Goal: Information Seeking & Learning: Learn about a topic

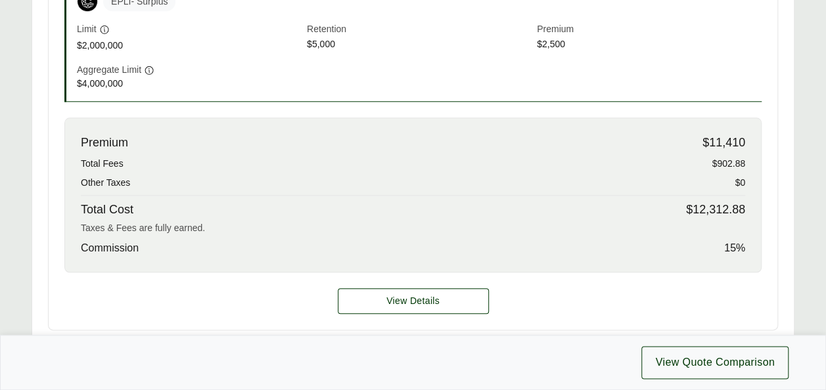
scroll to position [612, 0]
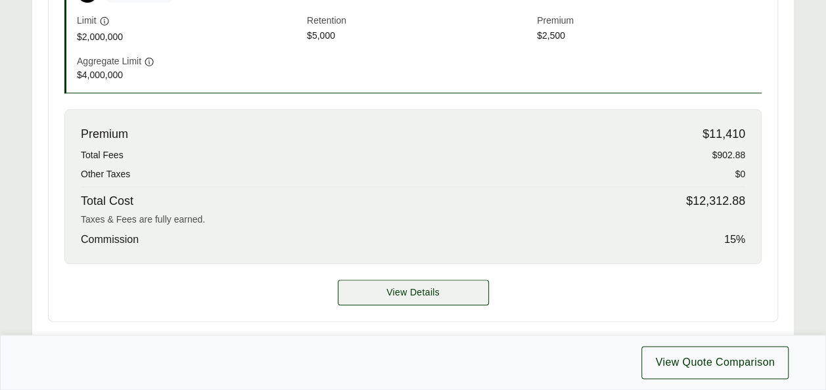
click at [408, 286] on span "View Details" at bounding box center [412, 293] width 53 height 14
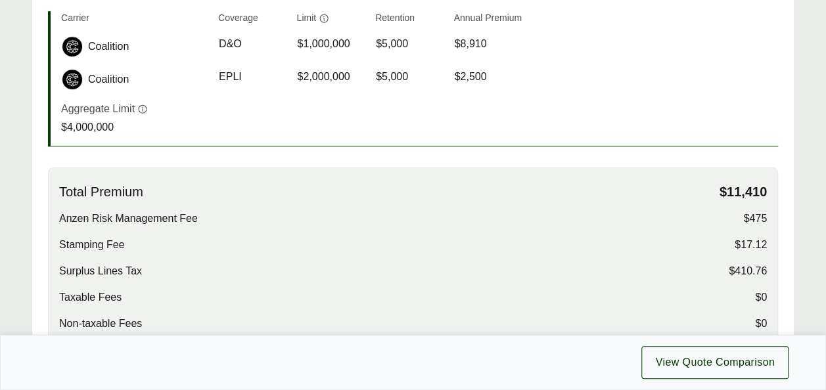
scroll to position [353, 0]
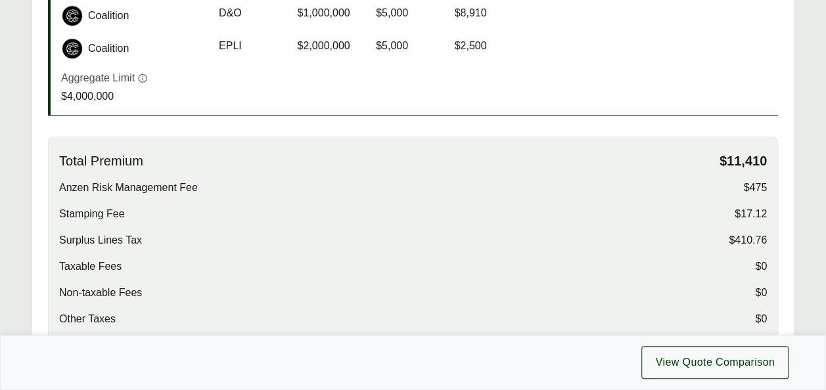
click at [758, 183] on span "$475" at bounding box center [755, 188] width 24 height 16
click at [130, 235] on span "Surplus Lines Tax" at bounding box center [100, 241] width 83 height 16
click at [742, 235] on span "$410.76" at bounding box center [748, 241] width 38 height 16
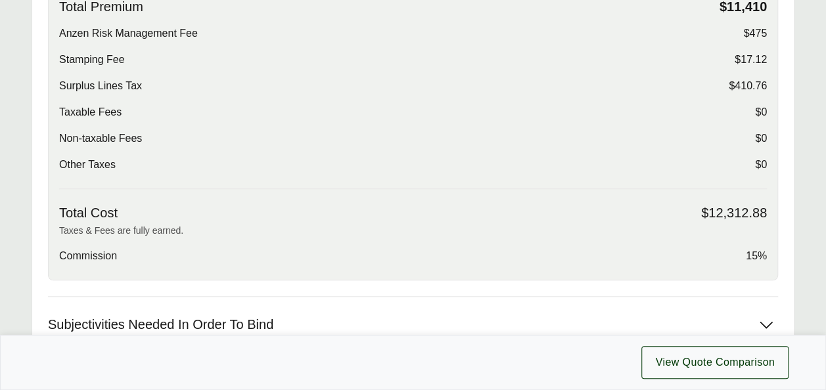
scroll to position [544, 0]
